Goal: Task Accomplishment & Management: Use online tool/utility

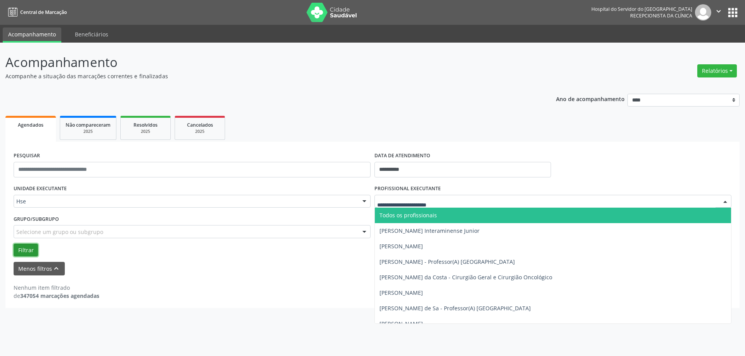
click at [29, 250] on button "Filtrar" at bounding box center [26, 250] width 24 height 13
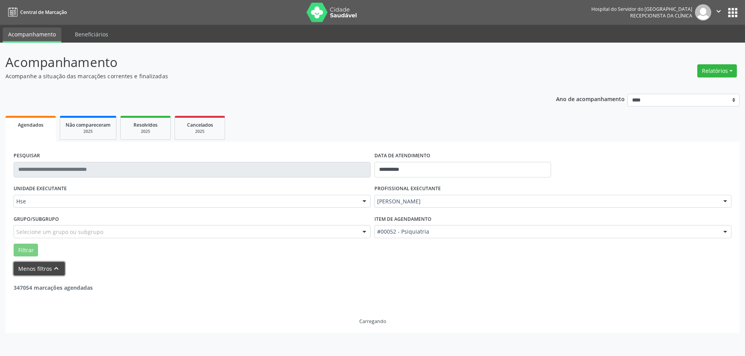
click at [34, 266] on button "Menos filtros keyboard_arrow_up" at bounding box center [39, 269] width 51 height 14
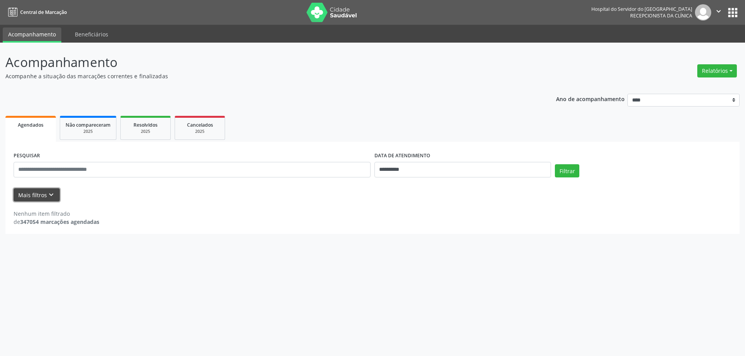
click at [41, 193] on button "Mais filtros keyboard_arrow_down" at bounding box center [37, 195] width 46 height 14
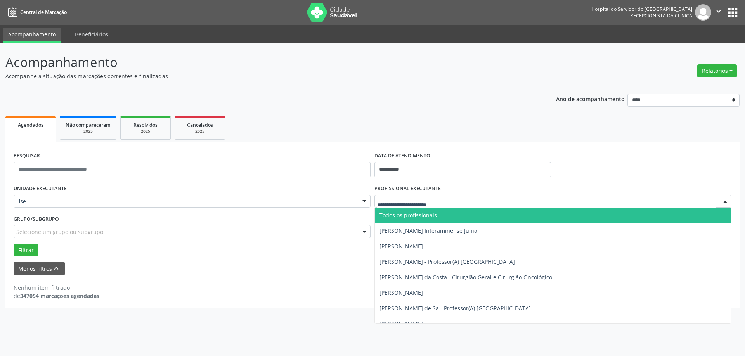
click at [465, 207] on div at bounding box center [552, 201] width 357 height 13
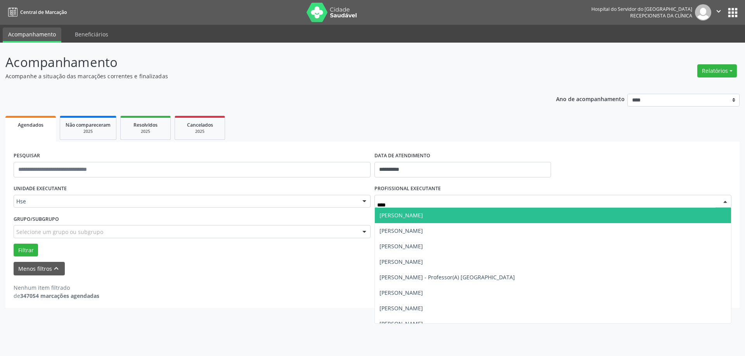
type input "*****"
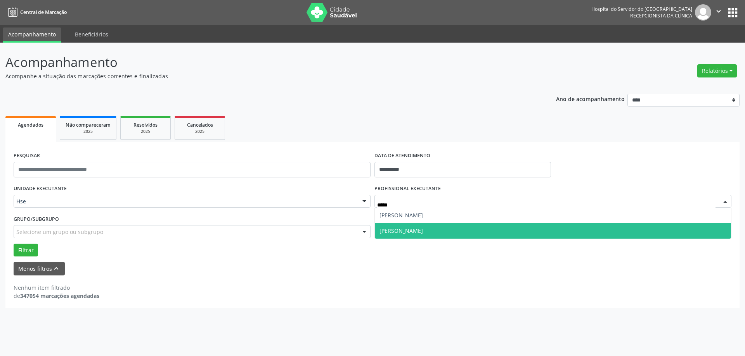
click at [460, 226] on span "[PERSON_NAME]" at bounding box center [553, 231] width 356 height 16
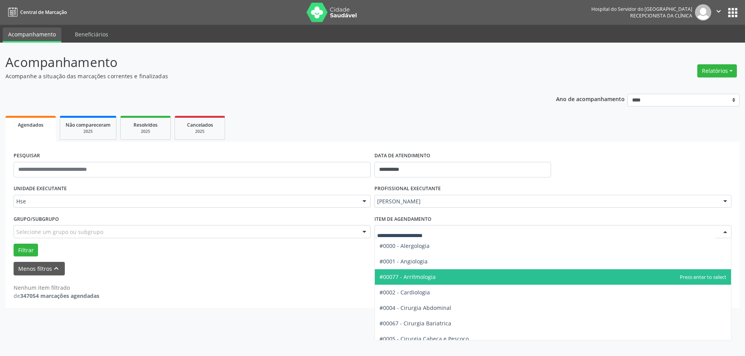
click at [336, 249] on div "Filtrar" at bounding box center [372, 250] width 721 height 13
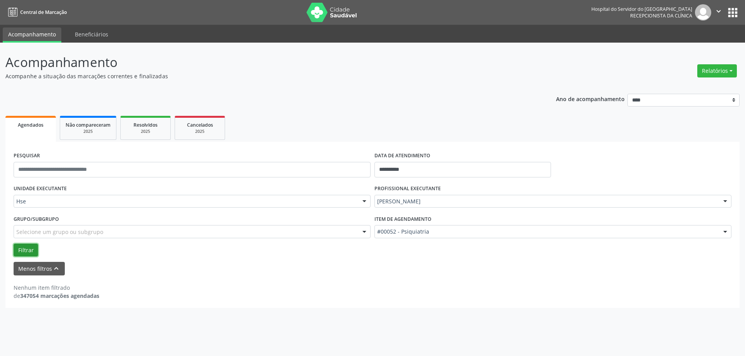
click at [21, 248] on button "Filtrar" at bounding box center [26, 250] width 24 height 13
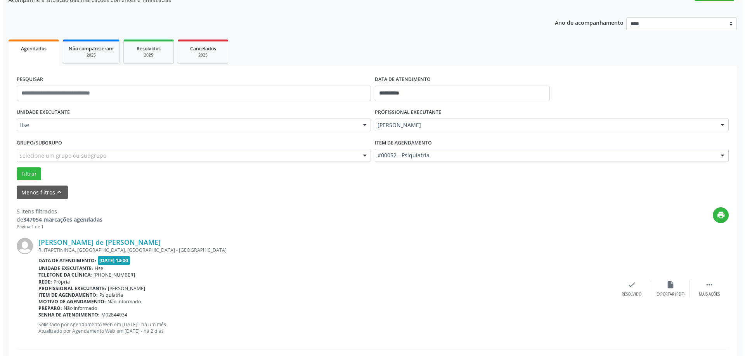
scroll to position [78, 0]
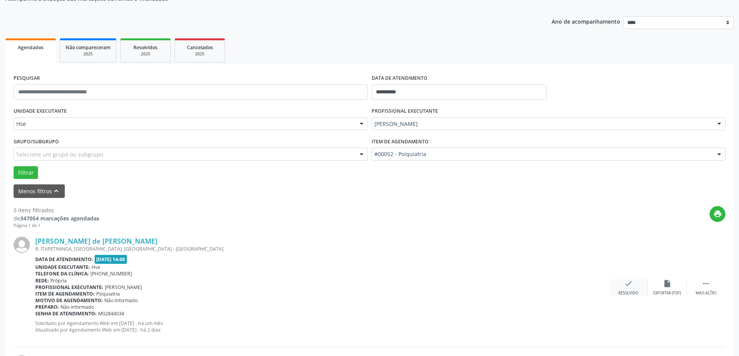
click at [624, 285] on icon "check" at bounding box center [628, 284] width 9 height 9
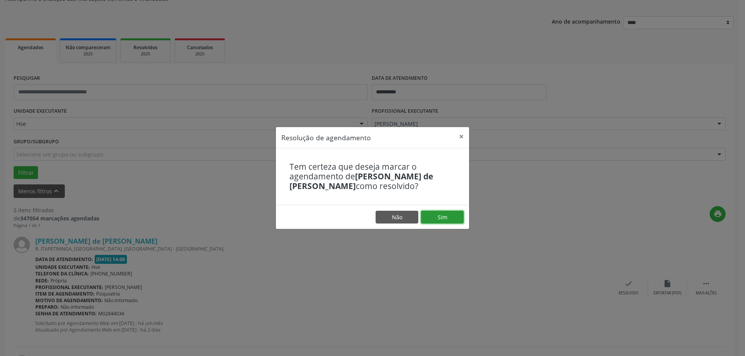
click at [456, 216] on button "Sim" at bounding box center [442, 217] width 43 height 13
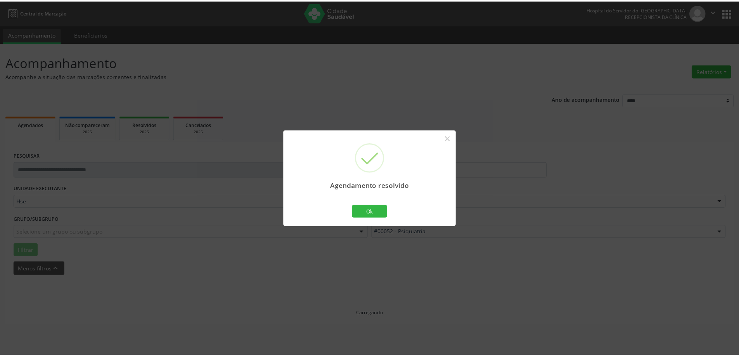
scroll to position [0, 0]
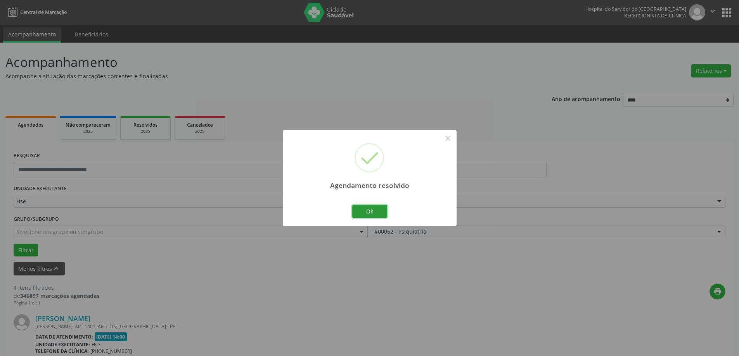
click at [360, 212] on button "Ok" at bounding box center [369, 211] width 35 height 13
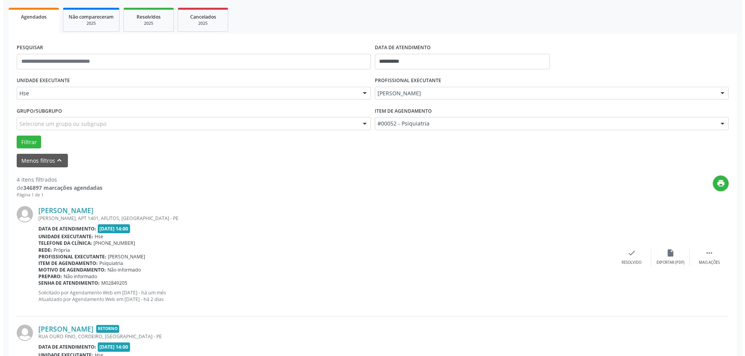
scroll to position [116, 0]
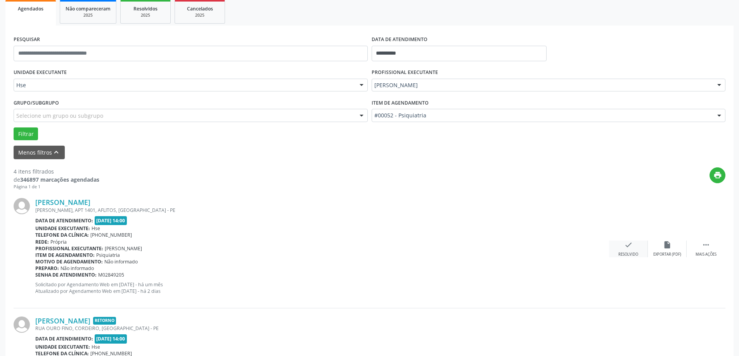
click at [624, 250] on div "check Resolvido" at bounding box center [628, 249] width 39 height 17
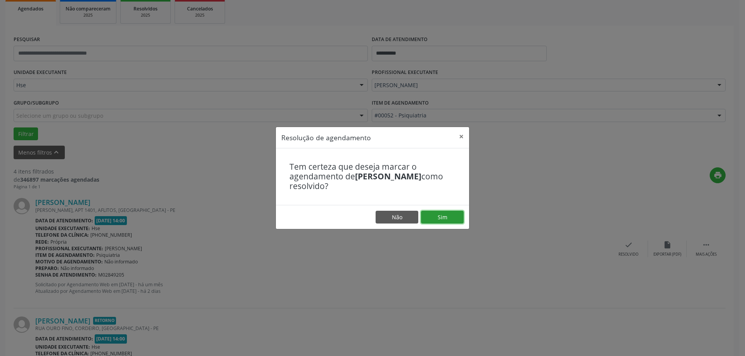
click at [430, 219] on button "Sim" at bounding box center [442, 217] width 43 height 13
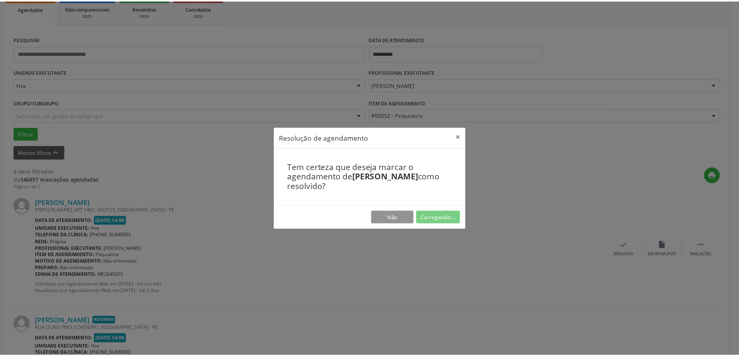
scroll to position [0, 0]
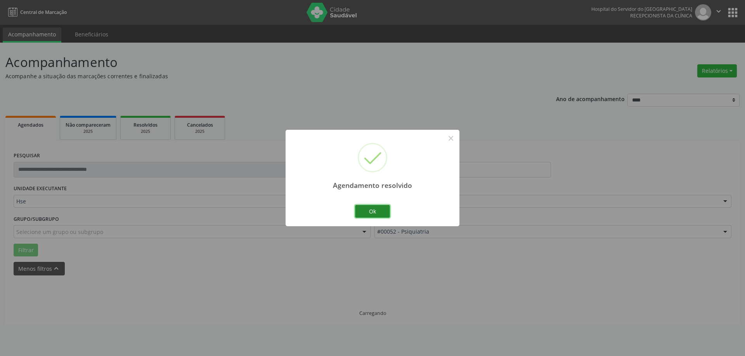
click at [362, 206] on button "Ok" at bounding box center [372, 211] width 35 height 13
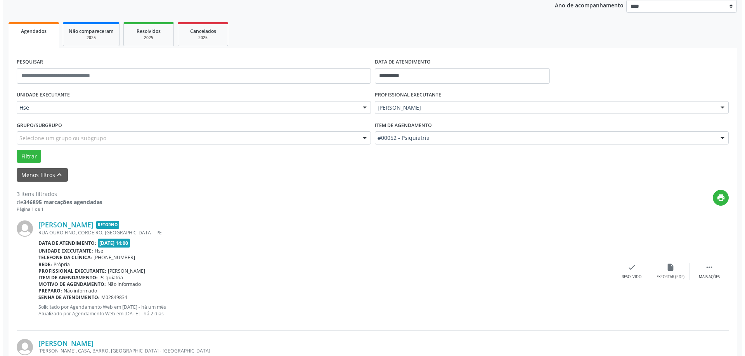
scroll to position [116, 0]
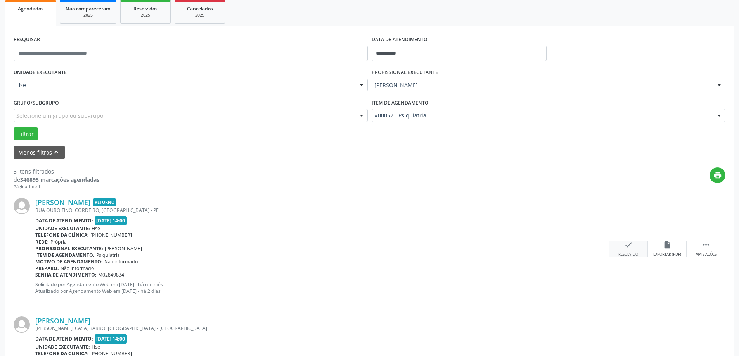
click at [627, 251] on div "check Resolvido" at bounding box center [628, 249] width 39 height 17
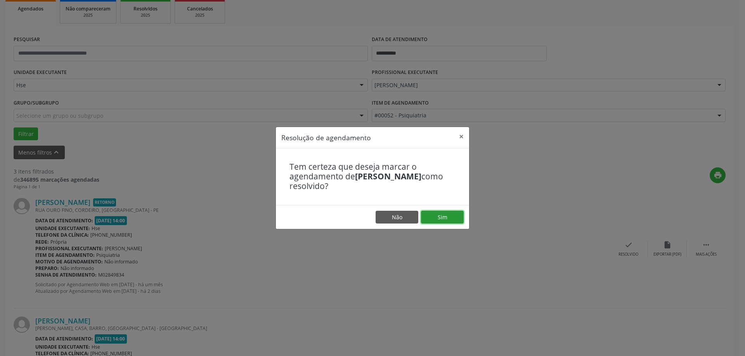
click at [447, 214] on button "Sim" at bounding box center [442, 217] width 43 height 13
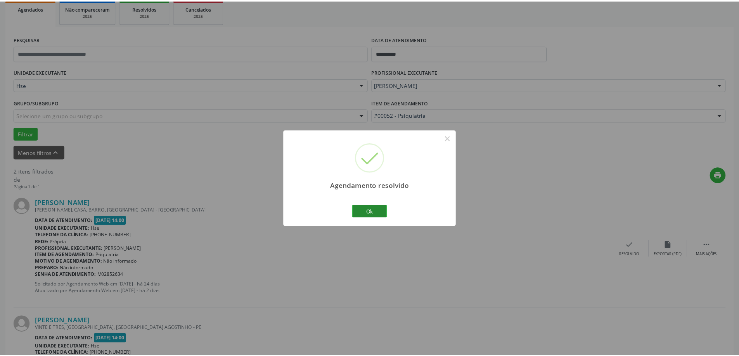
scroll to position [0, 0]
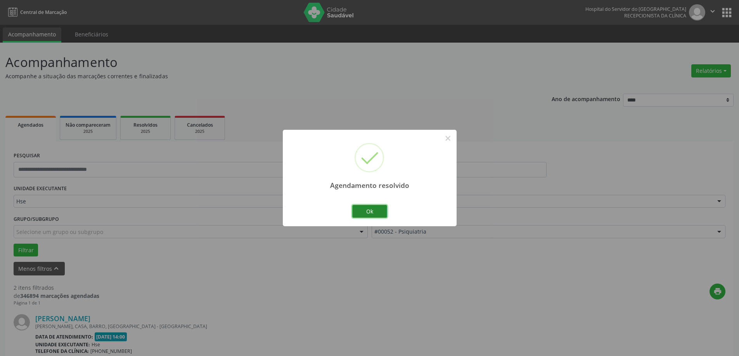
click at [382, 207] on button "Ok" at bounding box center [369, 211] width 35 height 13
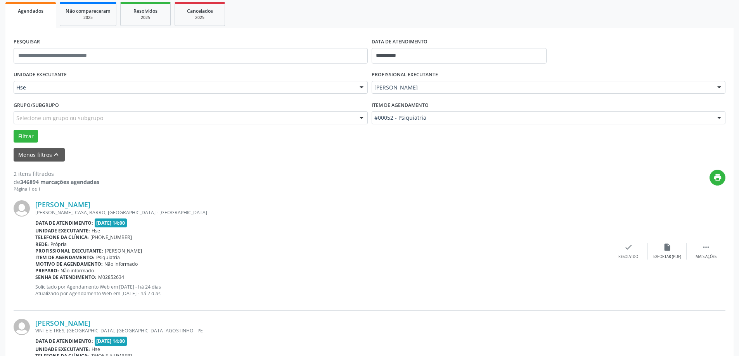
scroll to position [155, 0]
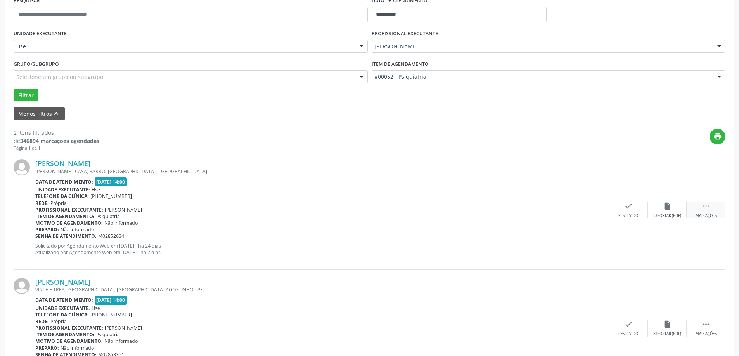
drag, startPoint x: 709, startPoint y: 210, endPoint x: 704, endPoint y: 211, distance: 5.4
click at [709, 210] on icon "" at bounding box center [706, 206] width 9 height 9
click at [665, 210] on icon "alarm_off" at bounding box center [667, 206] width 9 height 9
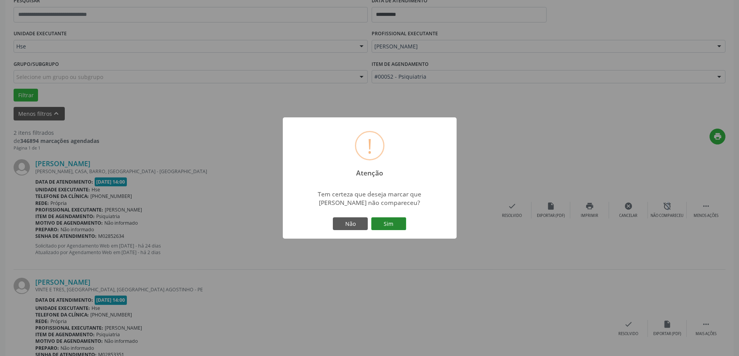
drag, startPoint x: 387, startPoint y: 230, endPoint x: 394, endPoint y: 229, distance: 6.7
click at [387, 230] on button "Sim" at bounding box center [388, 224] width 35 height 13
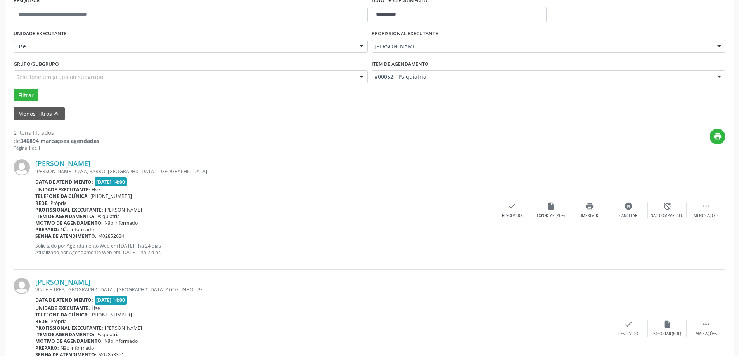
scroll to position [0, 0]
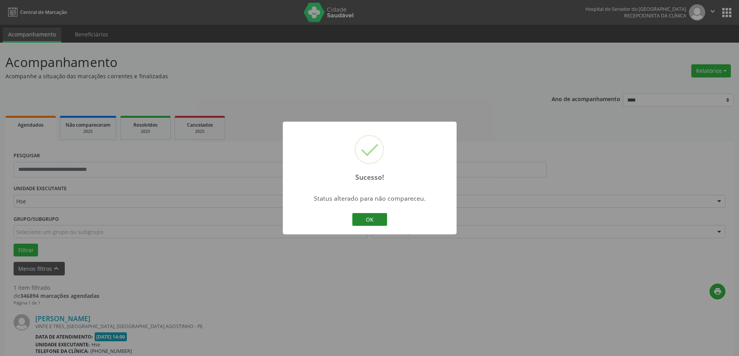
click at [371, 216] on button "OK" at bounding box center [369, 219] width 35 height 13
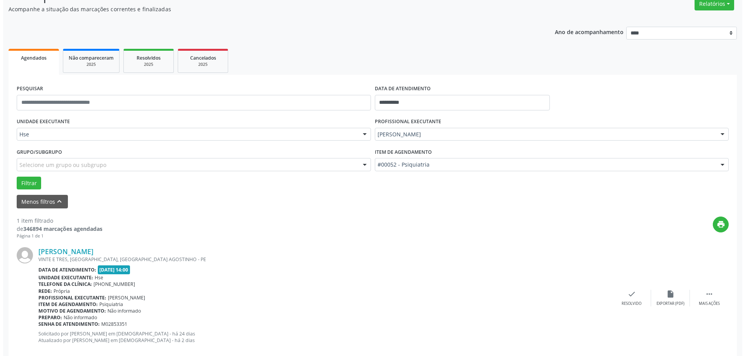
scroll to position [82, 0]
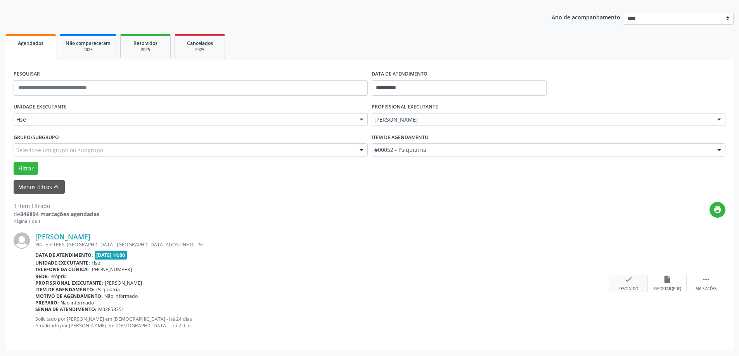
click at [631, 284] on div "check Resolvido" at bounding box center [628, 283] width 39 height 17
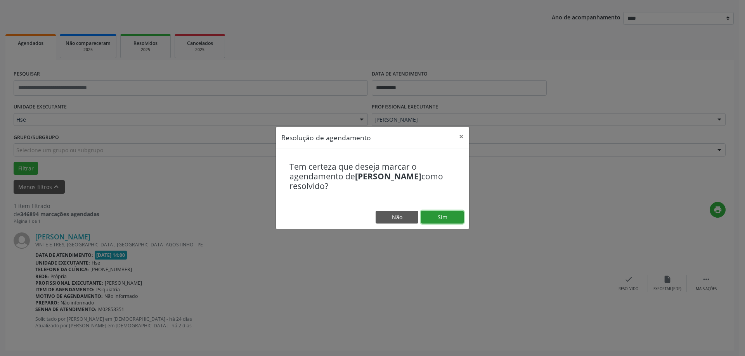
click at [441, 220] on button "Sim" at bounding box center [442, 217] width 43 height 13
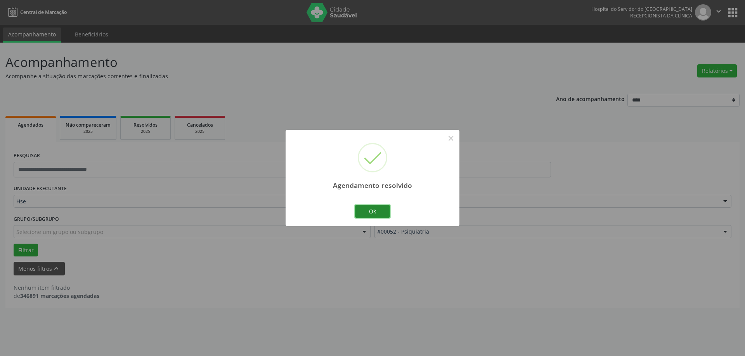
click at [372, 213] on button "Ok" at bounding box center [372, 211] width 35 height 13
